Goal: Find specific page/section: Find specific page/section

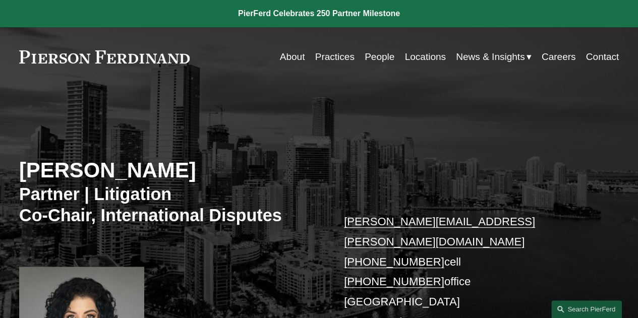
click at [386, 56] on link "People" at bounding box center [380, 56] width 30 height 19
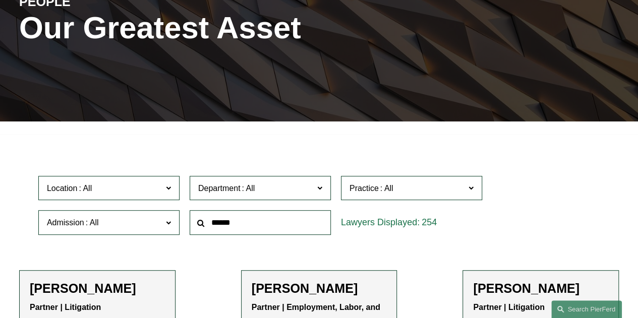
scroll to position [136, 0]
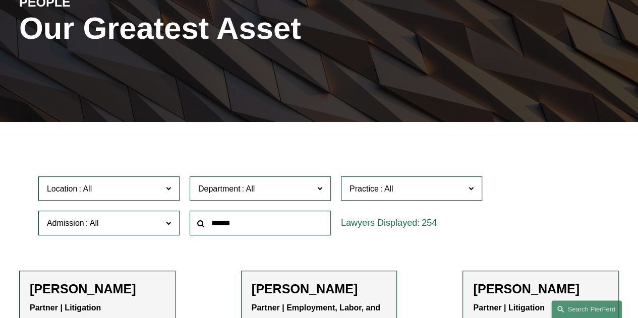
click at [169, 191] on span at bounding box center [168, 187] width 5 height 13
click at [0, 0] on link "[GEOGRAPHIC_DATA]" at bounding box center [0, 0] width 0 height 0
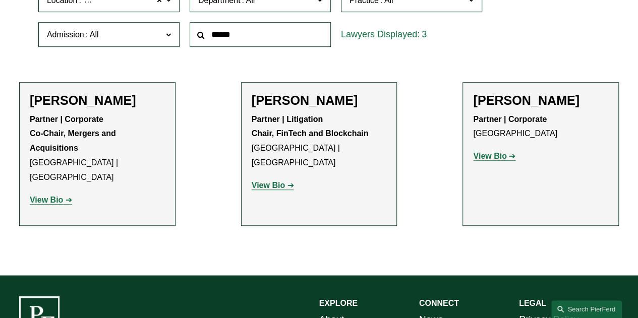
scroll to position [327, 0]
